Goal: Transaction & Acquisition: Obtain resource

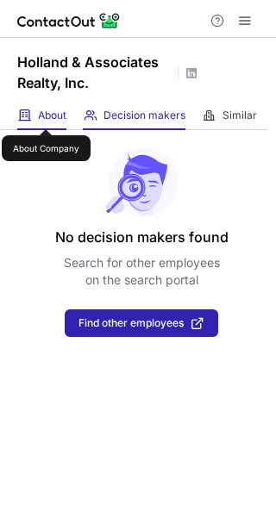
click at [46, 117] on span "About" at bounding box center [52, 116] width 28 height 14
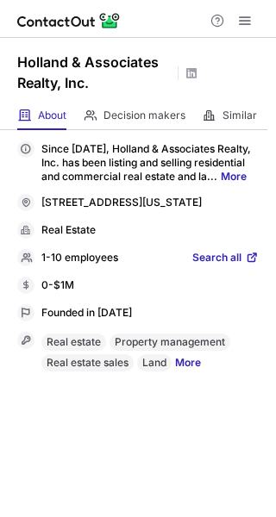
click at [226, 266] on span "Search all" at bounding box center [216, 259] width 49 height 16
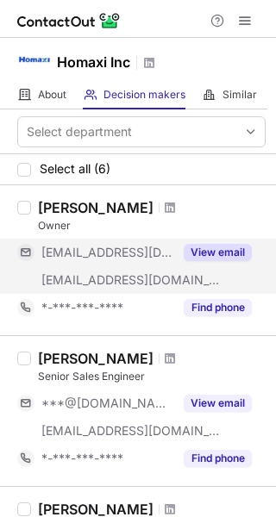
click at [248, 247] on button "View email" at bounding box center [218, 252] width 68 height 17
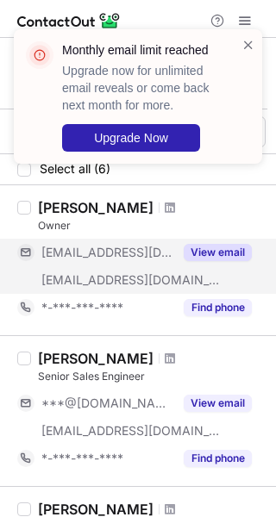
click at [41, 199] on div "Bob Wu" at bounding box center [95, 207] width 115 height 17
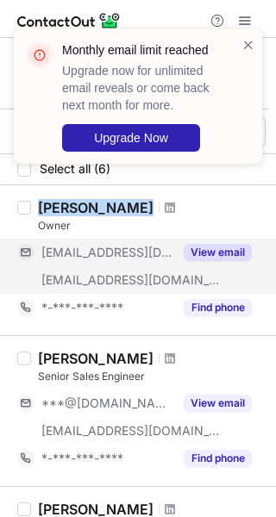
click at [41, 199] on div "Bob Wu" at bounding box center [95, 207] width 115 height 17
copy div "Bob Wu"
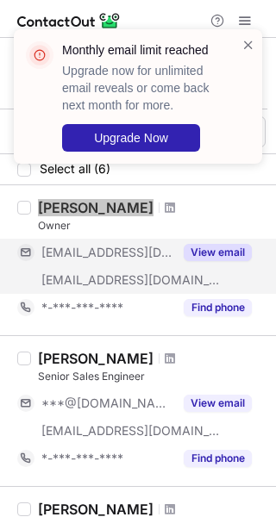
scroll to position [172, 0]
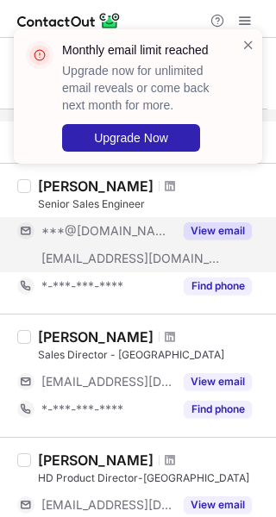
click at [228, 225] on button "View email" at bounding box center [218, 230] width 68 height 17
click at [228, 225] on div "***@[DOMAIN_NAME]" at bounding box center [146, 231] width 210 height 16
click at [47, 191] on div "Monthly email limit reached Upgrade now for unlimited email reveals or come bac…" at bounding box center [138, 103] width 276 height 183
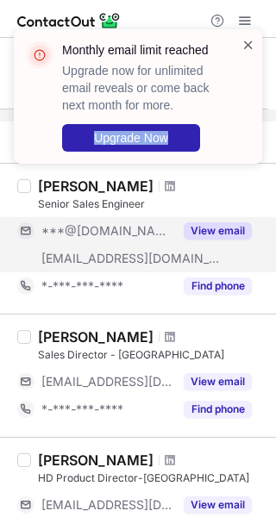
click at [246, 45] on span at bounding box center [248, 44] width 14 height 17
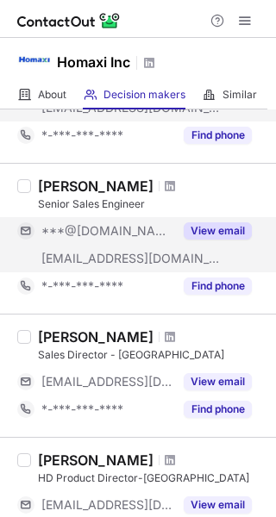
click at [47, 188] on div "Monthly email limit reached Upgrade now for unlimited email reveals or come bac…" at bounding box center [138, 258] width 276 height 517
click at [47, 188] on div "Joe Coe" at bounding box center [95, 186] width 115 height 17
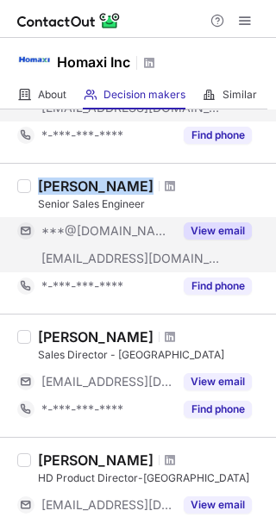
click at [47, 188] on div "Joe Coe" at bounding box center [95, 186] width 115 height 17
copy div "Joe Coe"
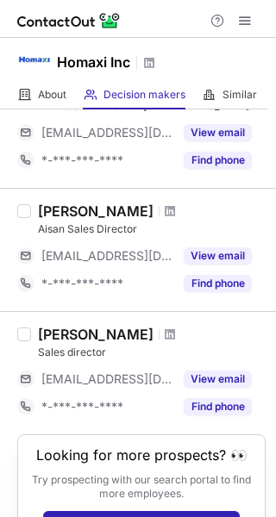
scroll to position [593, 0]
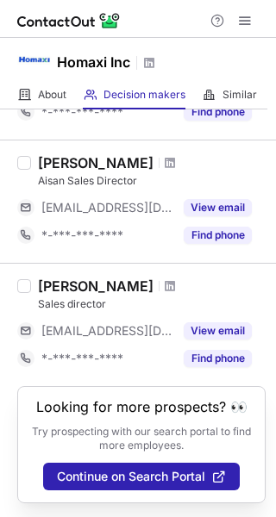
click at [59, 290] on div "Yun Kai Zhao" at bounding box center [95, 286] width 115 height 17
click at [25, 97] on span at bounding box center [24, 95] width 14 height 14
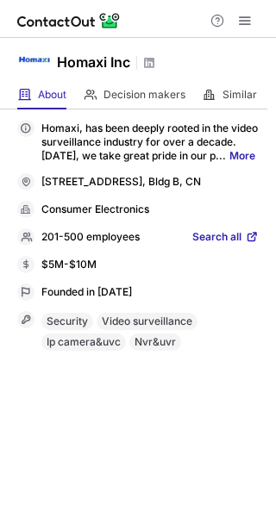
click at [218, 246] on span "Search all" at bounding box center [216, 238] width 49 height 16
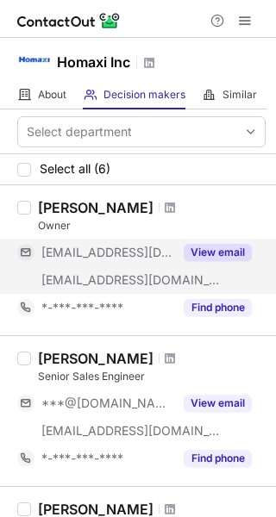
click at [193, 253] on button "View email" at bounding box center [218, 252] width 68 height 17
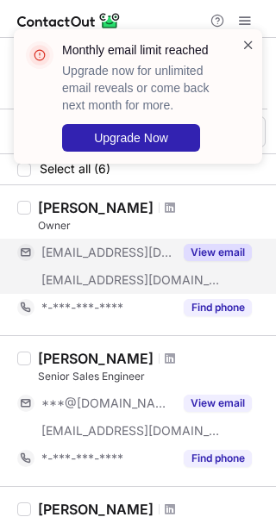
click at [249, 44] on span at bounding box center [248, 44] width 14 height 17
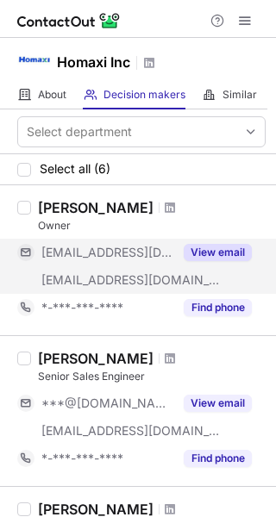
click at [42, 88] on div "Monthly email limit reached Upgrade now for unlimited email reveals or come bac…" at bounding box center [131, 96] width 221 height 121
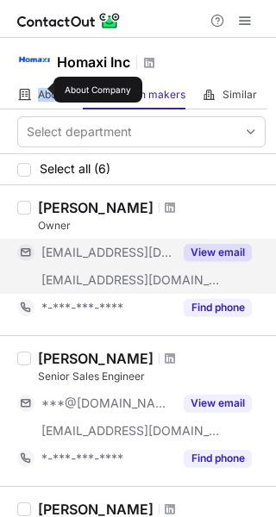
click at [42, 90] on span "About" at bounding box center [52, 95] width 28 height 14
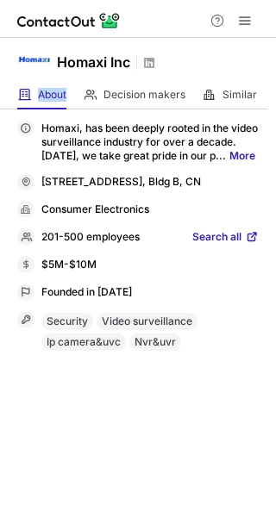
click at [204, 246] on span "Search all" at bounding box center [216, 238] width 49 height 16
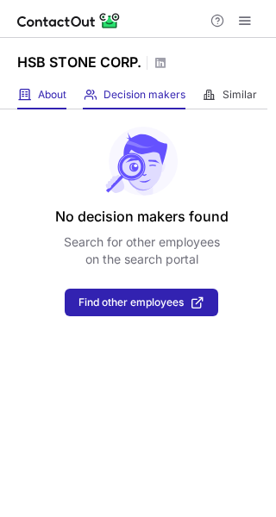
click at [51, 86] on div "About About Company" at bounding box center [41, 95] width 49 height 28
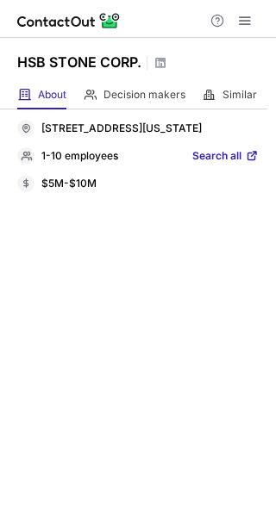
click at [219, 165] on span "Search all" at bounding box center [216, 157] width 49 height 16
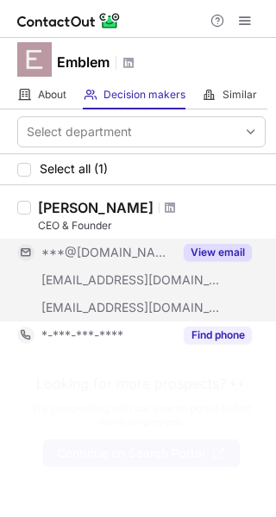
click at [234, 251] on button "View email" at bounding box center [218, 252] width 68 height 17
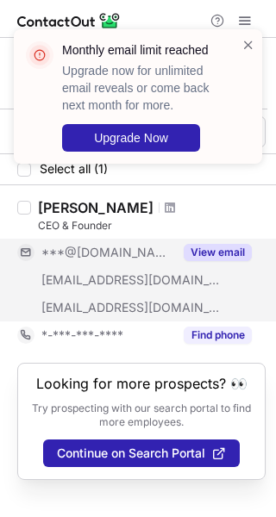
click at [68, 211] on div "[PERSON_NAME]" at bounding box center [95, 207] width 115 height 17
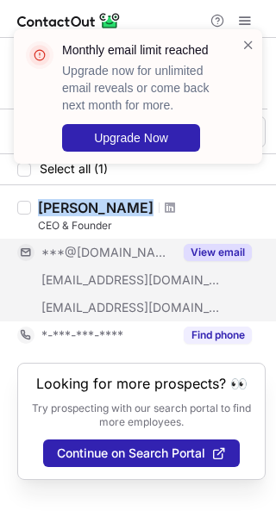
click at [68, 211] on div "[PERSON_NAME]" at bounding box center [95, 207] width 115 height 17
copy div "[PERSON_NAME]"
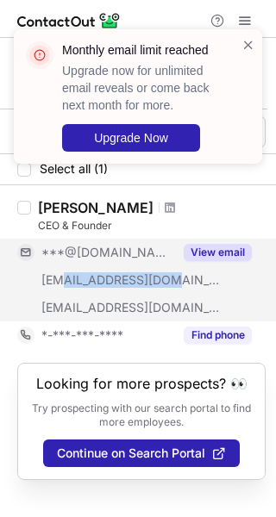
drag, startPoint x: 59, startPoint y: 281, endPoint x: 165, endPoint y: 280, distance: 106.0
click at [165, 280] on span "[EMAIL_ADDRESS][DOMAIN_NAME]" at bounding box center [130, 280] width 179 height 16
copy span "@emblembuilt.com"
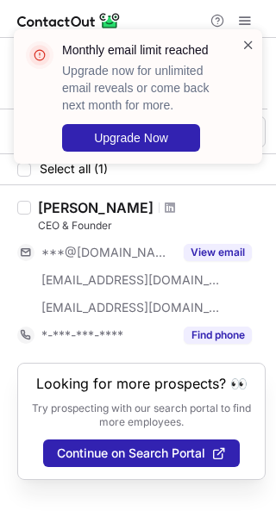
click at [250, 42] on span at bounding box center [248, 44] width 14 height 17
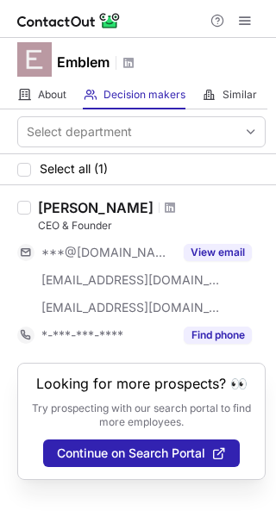
click at [33, 98] on div "Monthly email limit reached Upgrade now for unlimited email reveals or come bac…" at bounding box center [138, 258] width 276 height 517
click at [33, 98] on div "About About Company" at bounding box center [41, 95] width 49 height 28
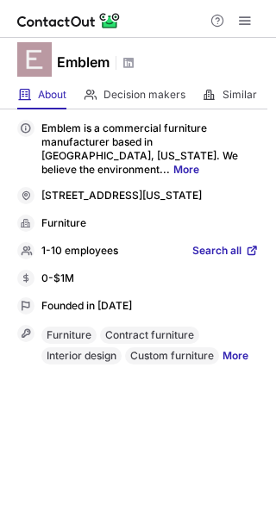
click at [228, 254] on span "Search all" at bounding box center [216, 252] width 49 height 16
